Goal: Book appointment/travel/reservation

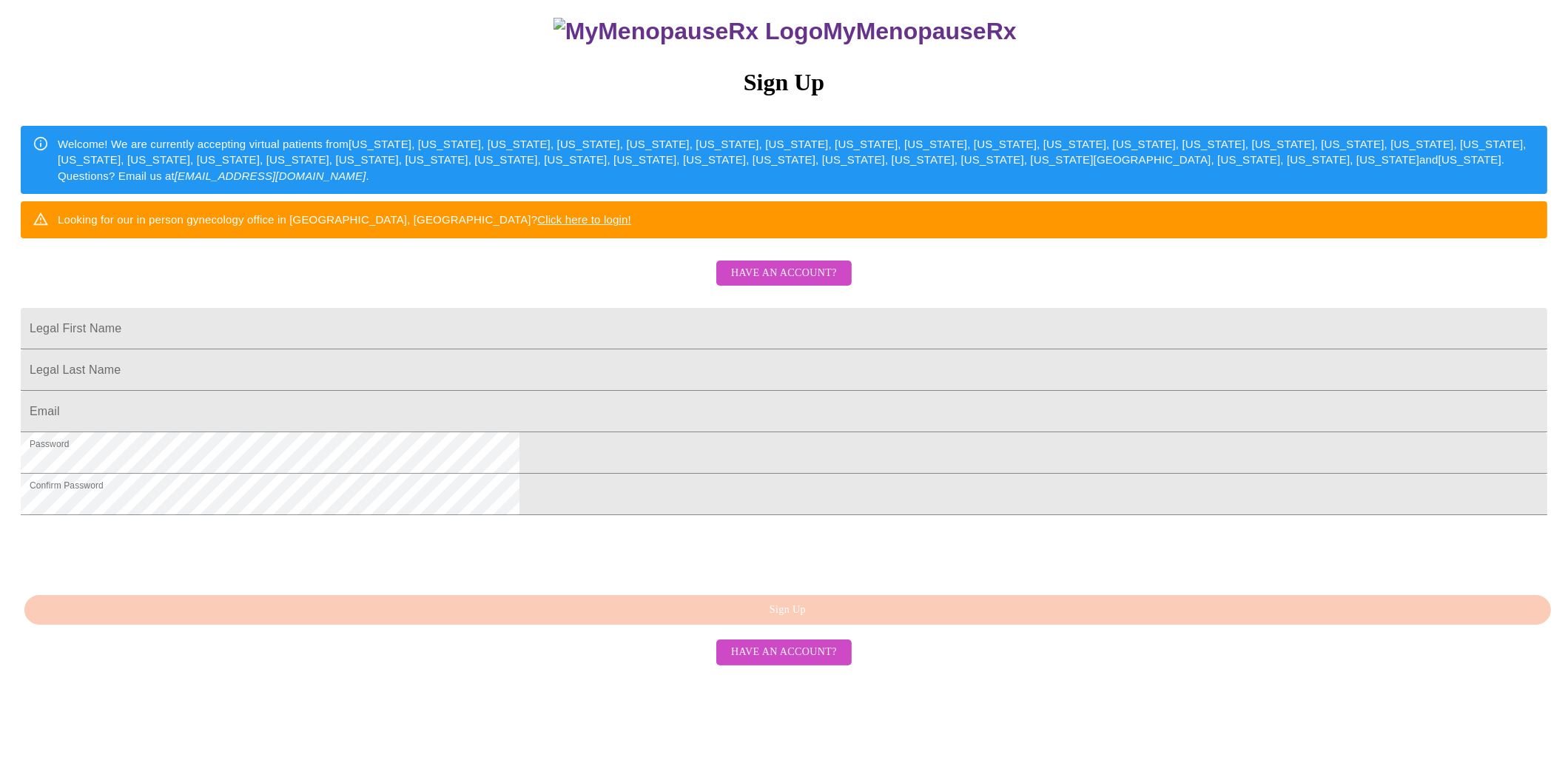
scroll to position [245, 0]
click at [795, 662] on span "Have an account?" at bounding box center [784, 653] width 106 height 19
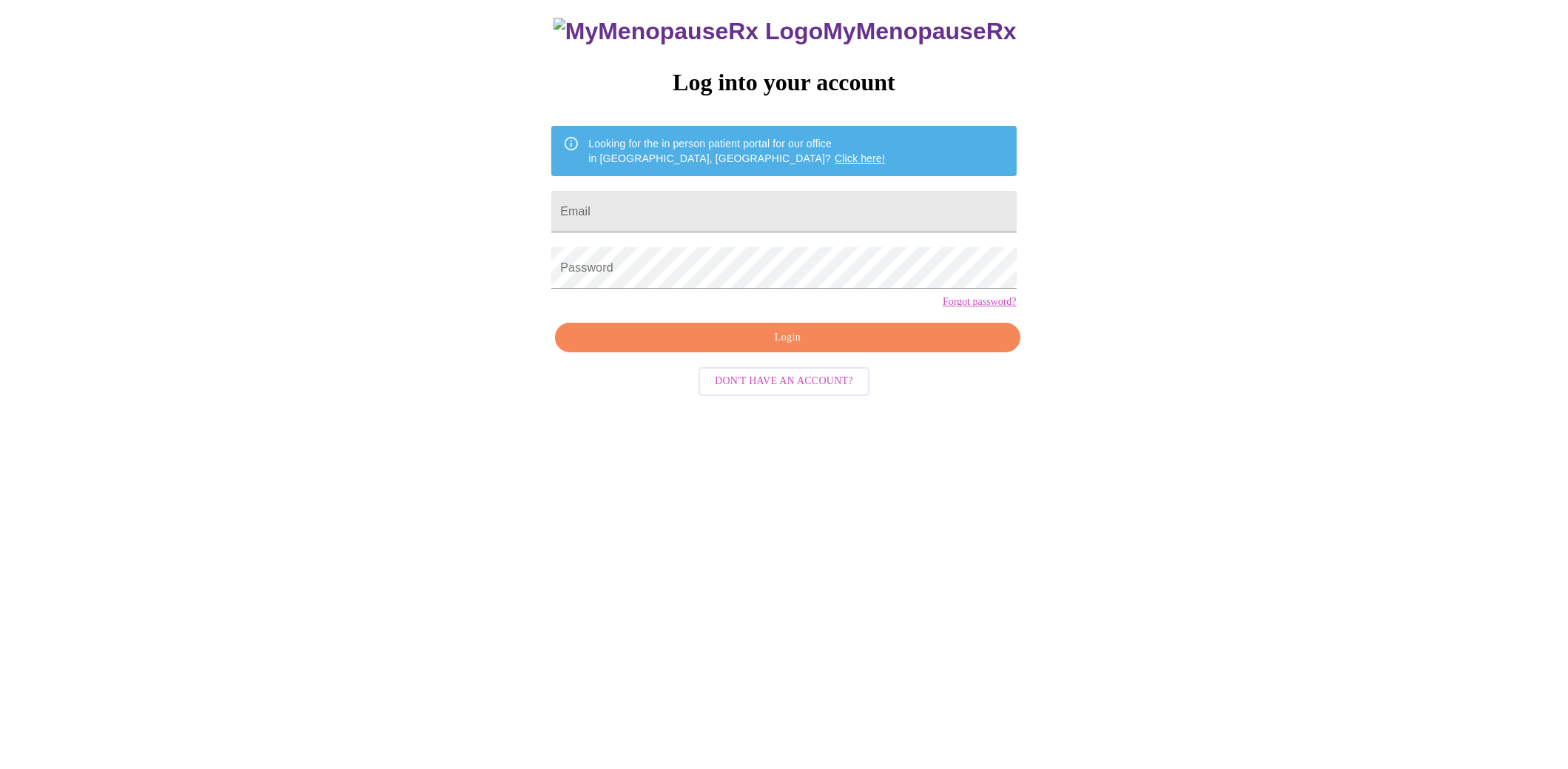
scroll to position [15, 0]
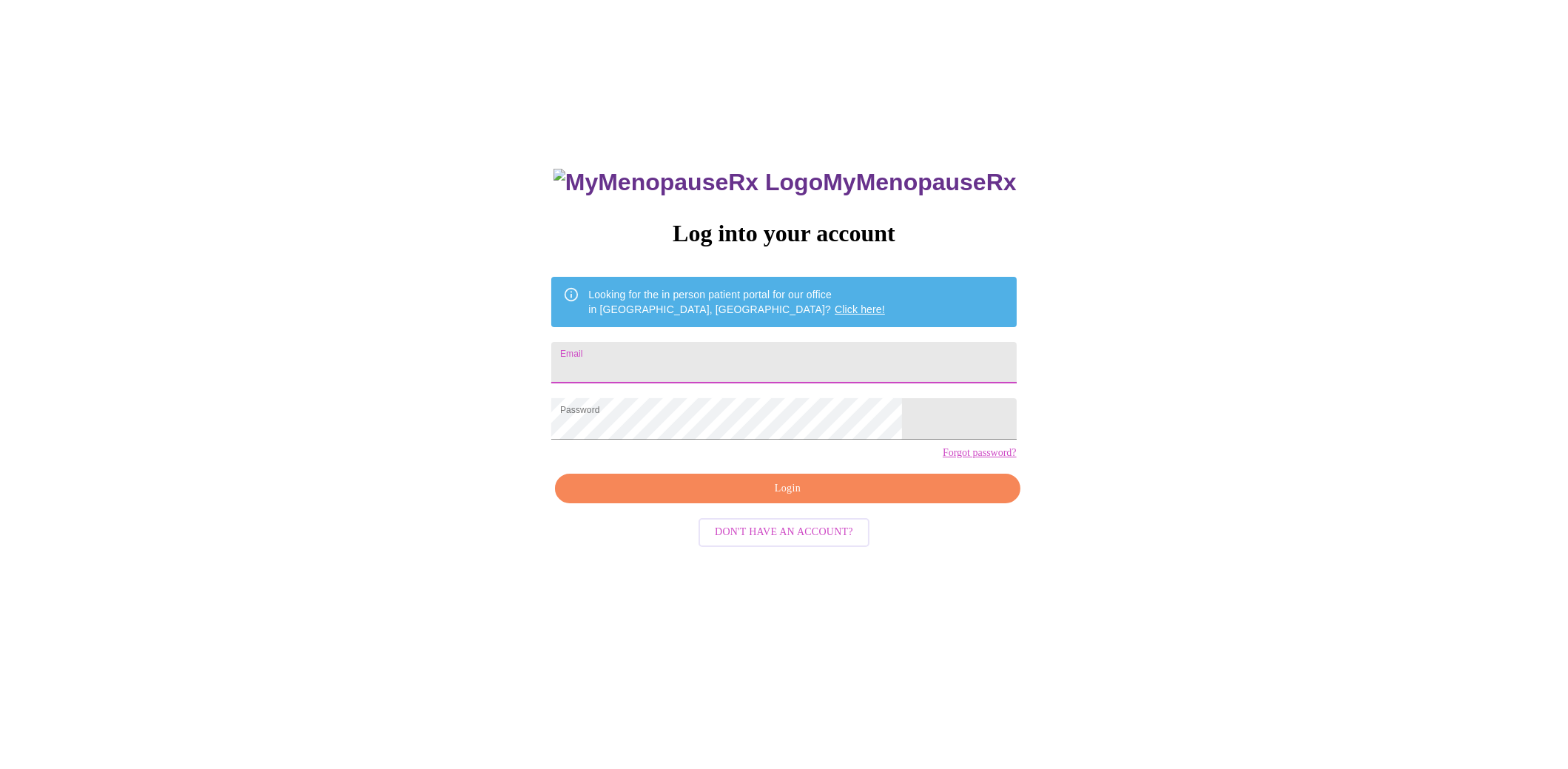
click at [710, 367] on input "Email" at bounding box center [783, 363] width 465 height 42
type input "lalpeoria@gmail.com"
click at [764, 498] on span "Login" at bounding box center [787, 489] width 431 height 19
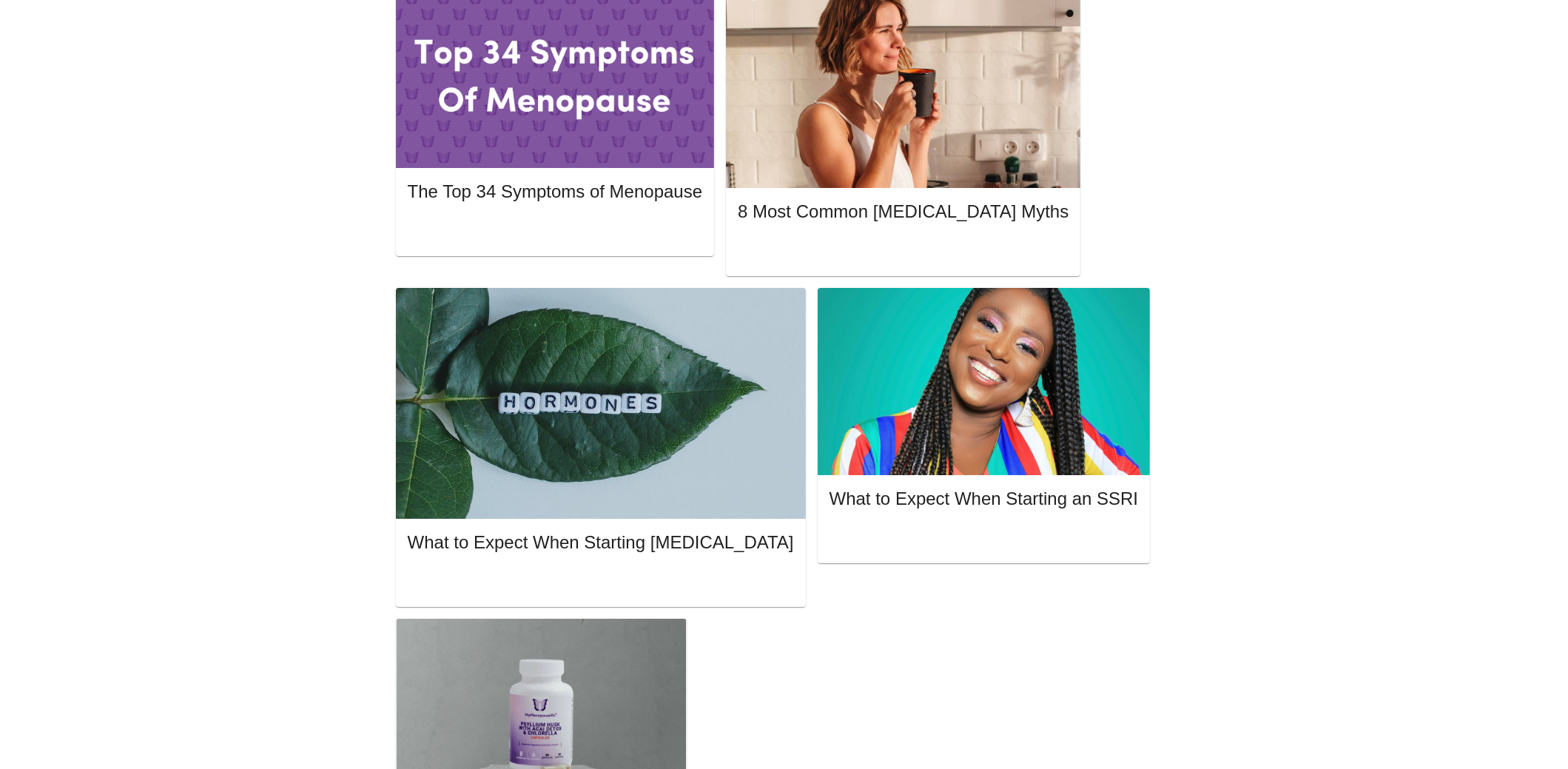
scroll to position [740, 0]
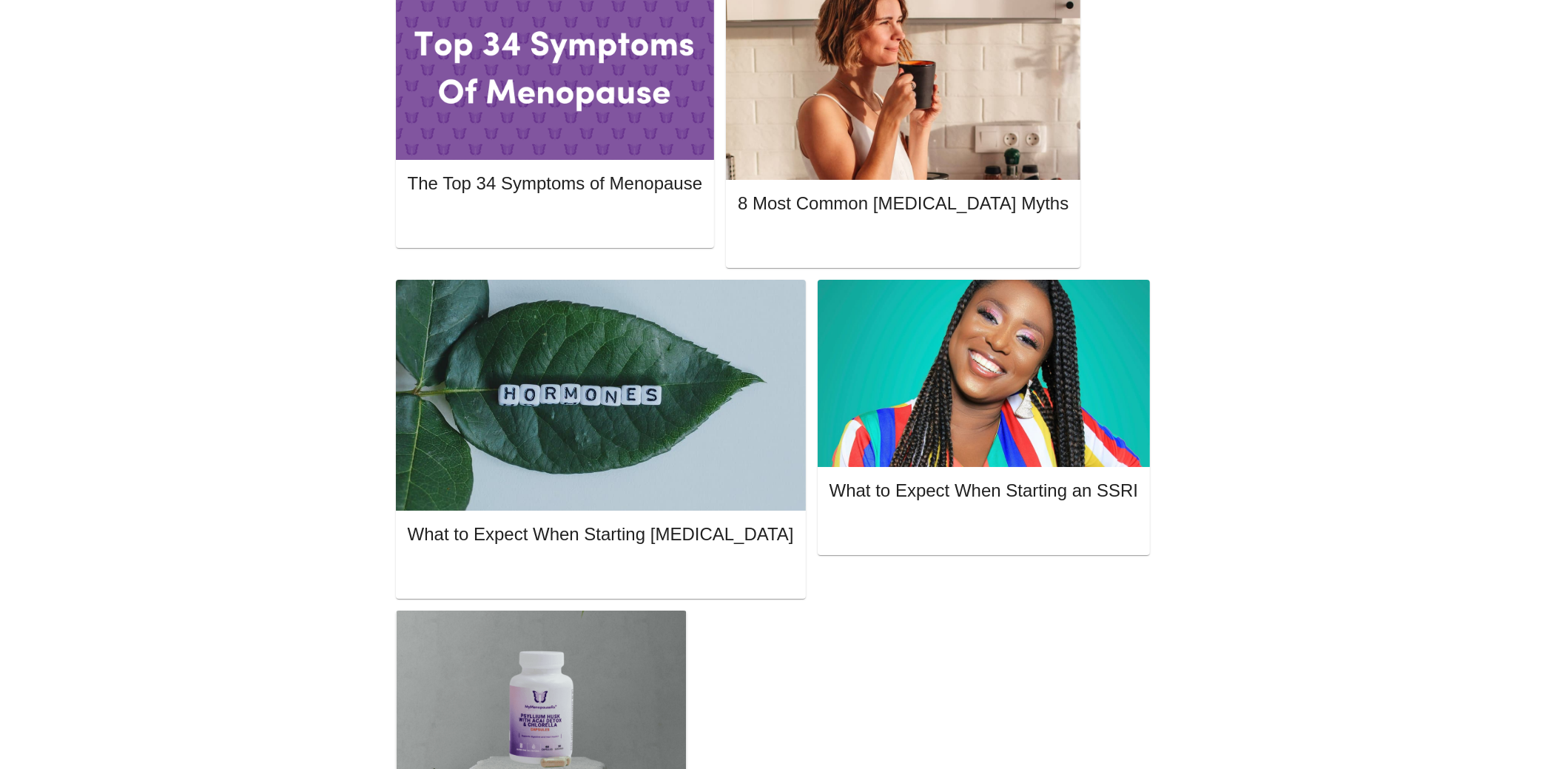
drag, startPoint x: 503, startPoint y: 593, endPoint x: 603, endPoint y: 591, distance: 100.0
copy span "Vadim Gelman"
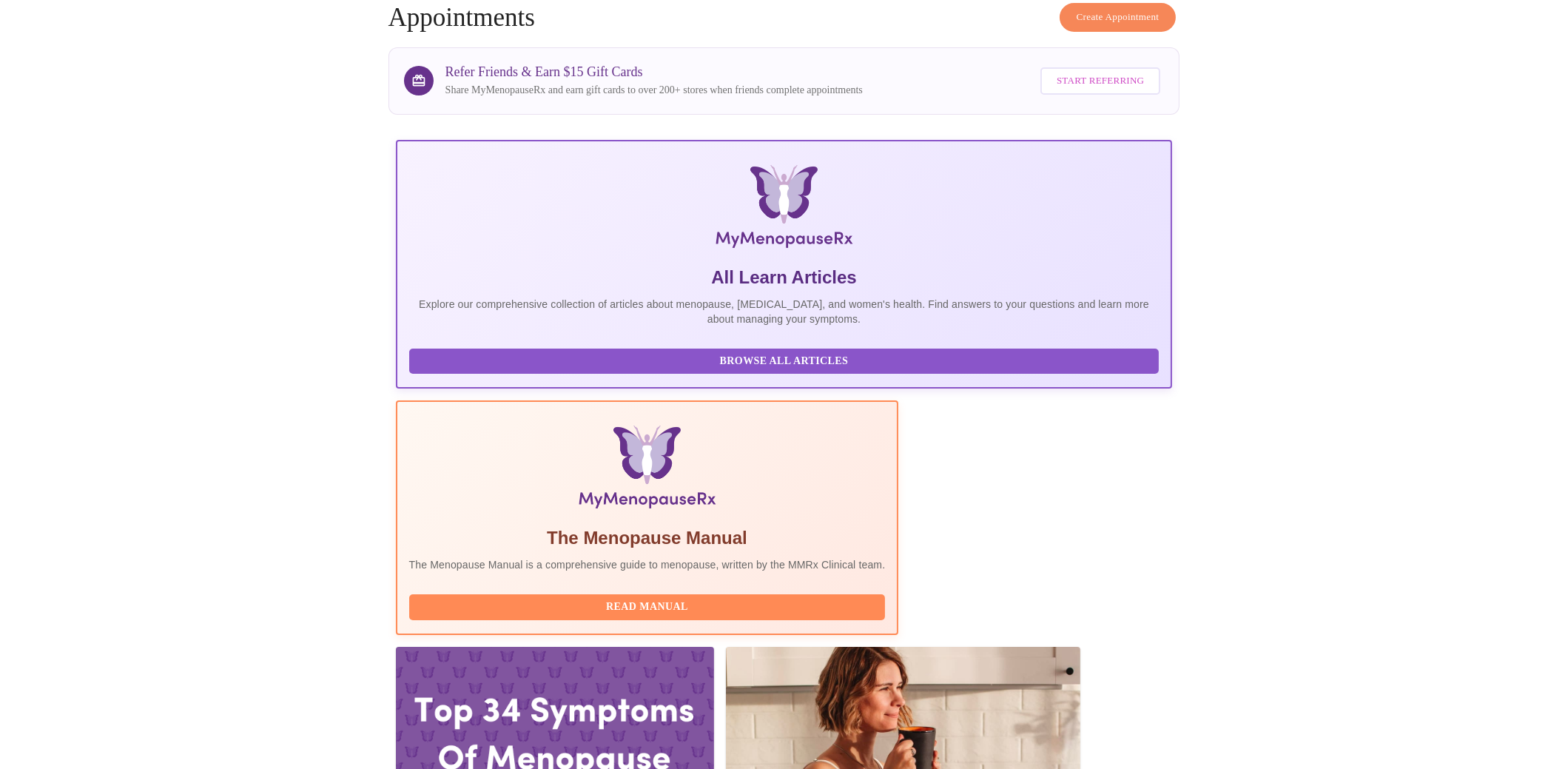
scroll to position [0, 0]
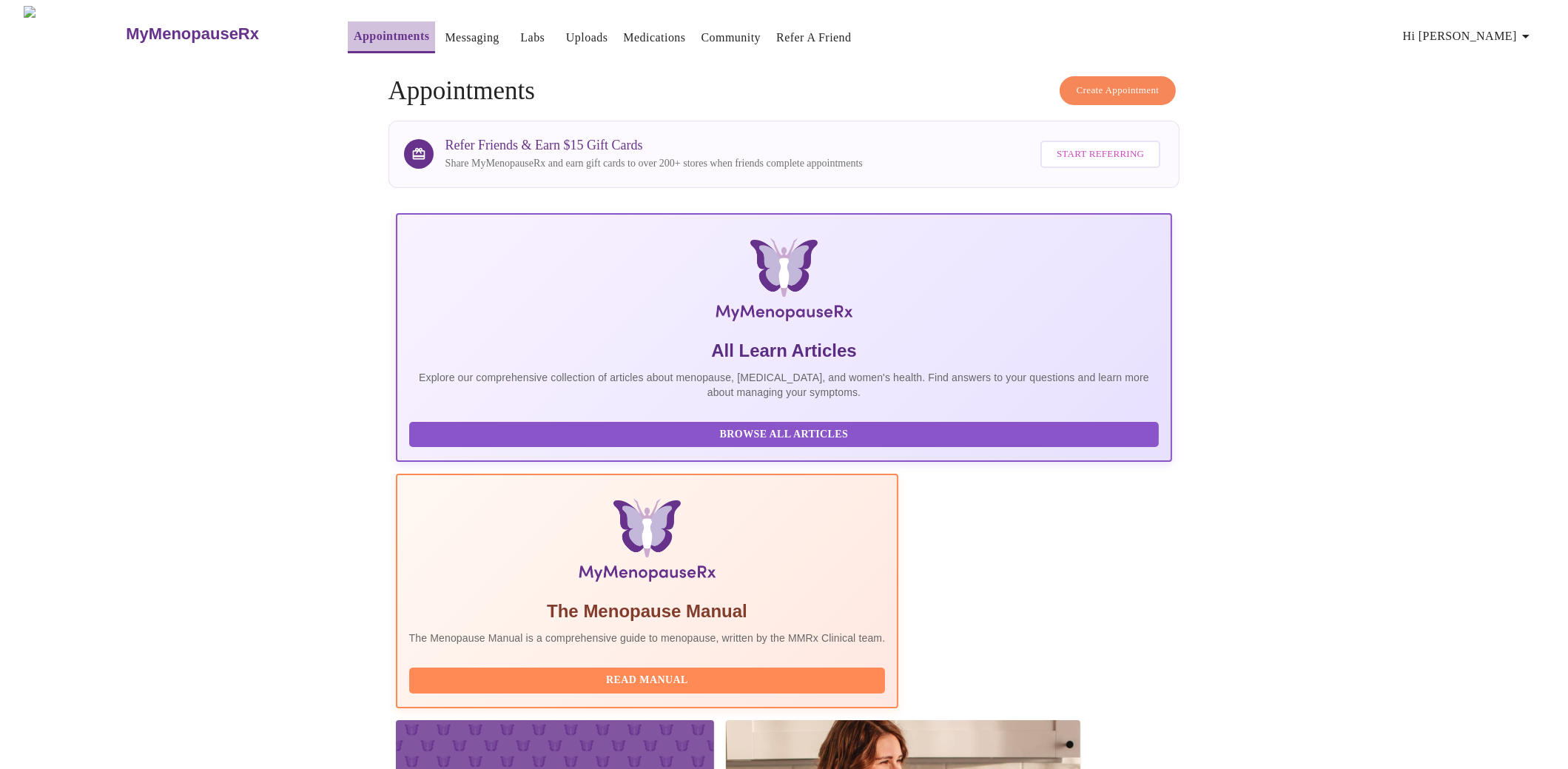
click at [361, 32] on link "Appointments" at bounding box center [392, 36] width 76 height 21
click at [126, 25] on h3 "MyMenopauseRx" at bounding box center [192, 34] width 134 height 19
click at [147, 26] on h3 "MyMenopauseRx" at bounding box center [192, 34] width 134 height 19
